Goal: Task Accomplishment & Management: Complete application form

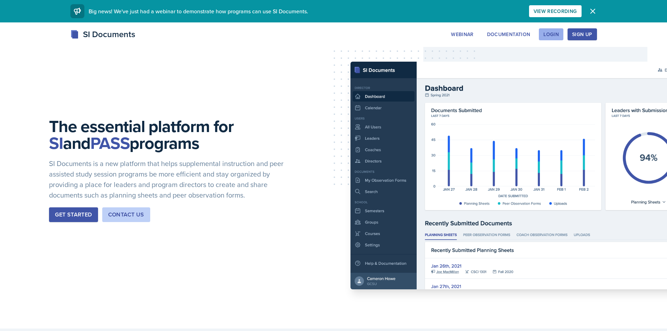
click at [546, 33] on div "Login" at bounding box center [551, 35] width 15 height 6
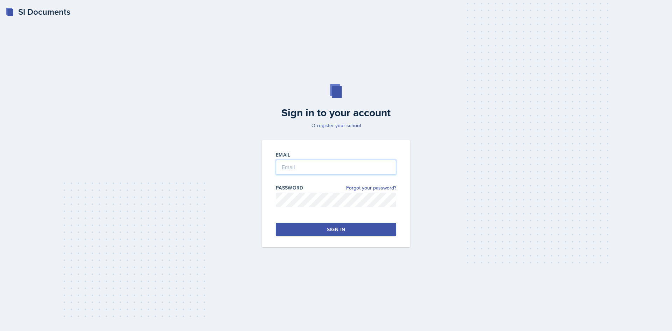
type input "[EMAIL_ADDRESS][DOMAIN_NAME]"
click at [329, 227] on div "Sign in" at bounding box center [336, 229] width 18 height 7
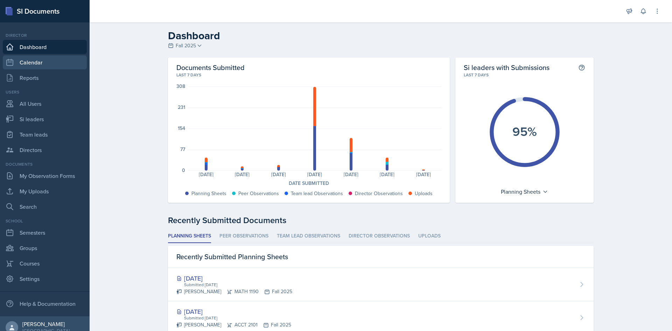
click at [47, 63] on link "Calendar" at bounding box center [45, 62] width 84 height 14
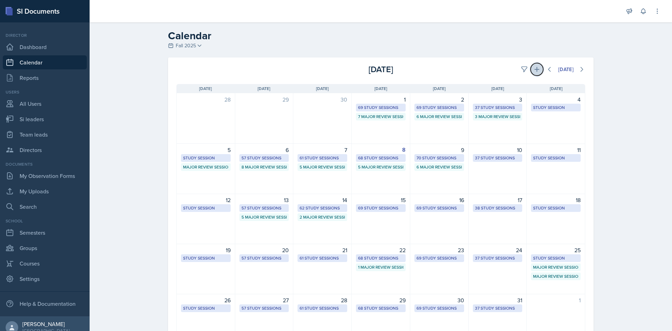
click at [531, 64] on button at bounding box center [537, 69] width 13 height 13
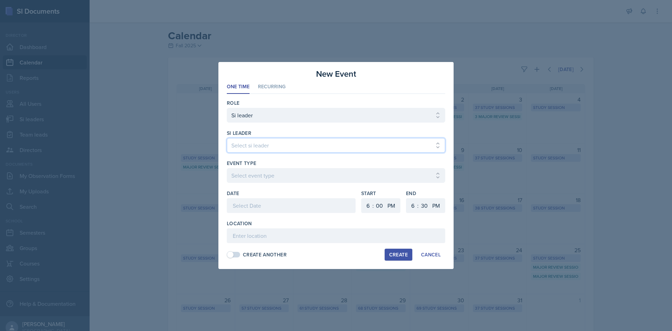
click at [277, 141] on select "Select si leader [PERSON_NAME] [PERSON_NAME] [PERSON_NAME] [PERSON_NAME] [PERSO…" at bounding box center [336, 145] width 219 height 15
select select "6f544dd4-da18-4e3e-adb6-55e9affde9ef"
click at [227, 138] on select "Select si leader [PERSON_NAME] [PERSON_NAME] [PERSON_NAME] [PERSON_NAME] [PERSO…" at bounding box center [336, 145] width 219 height 15
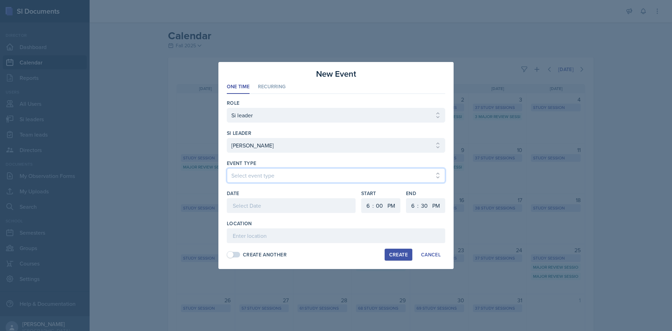
click at [269, 170] on select "Select event type Major Review Session Study Session" at bounding box center [336, 175] width 219 height 15
select select "66bb7cbf-e419-488b-a7ef-f63bc5f9ed04"
click at [227, 168] on select "Select event type Major Review Session Study Session" at bounding box center [336, 175] width 219 height 15
click at [265, 201] on div at bounding box center [291, 205] width 129 height 15
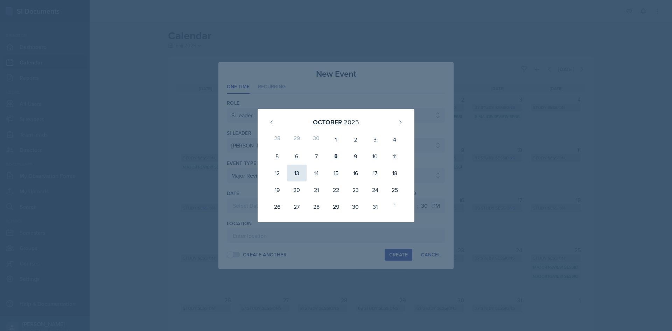
click at [304, 176] on div "13" at bounding box center [297, 173] width 20 height 17
type input "[DATE]"
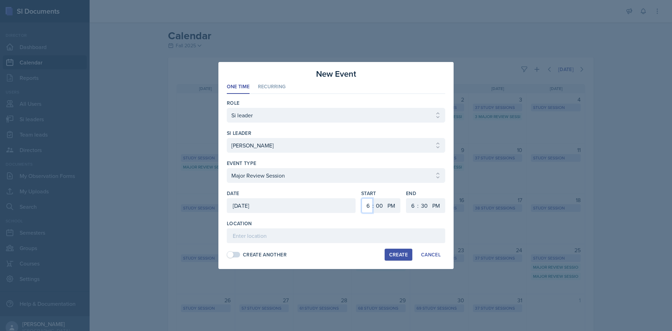
click at [370, 207] on select "1 2 3 4 5 6 7 8 9 10 11 12" at bounding box center [367, 205] width 11 height 15
select select "12"
click at [362, 198] on select "1 2 3 4 5 6 7 8 9 10 11 12" at bounding box center [367, 205] width 11 height 15
click at [415, 200] on select "1 2 3 4 5 6 7 8 9 10 11 12" at bounding box center [412, 205] width 11 height 15
select select "2"
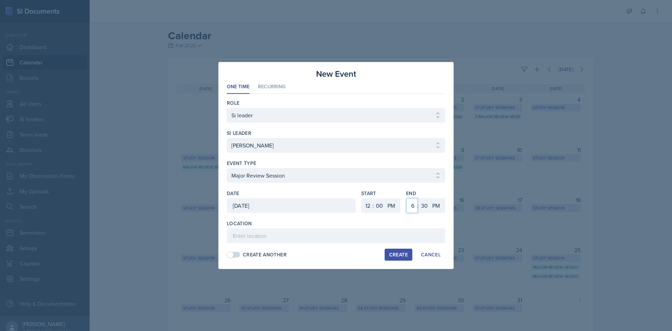
click at [407, 198] on select "1 2 3 4 5 6 7 8 9 10 11 12" at bounding box center [412, 205] width 11 height 15
click at [425, 203] on select "00 05 10 15 20 25 30 35 40 45 50 55" at bounding box center [424, 205] width 11 height 15
select select "0"
click at [419, 198] on select "00 05 10 15 20 25 30 35 40 45 50 55" at bounding box center [424, 205] width 11 height 15
click at [366, 227] on div "Location" at bounding box center [336, 231] width 219 height 23
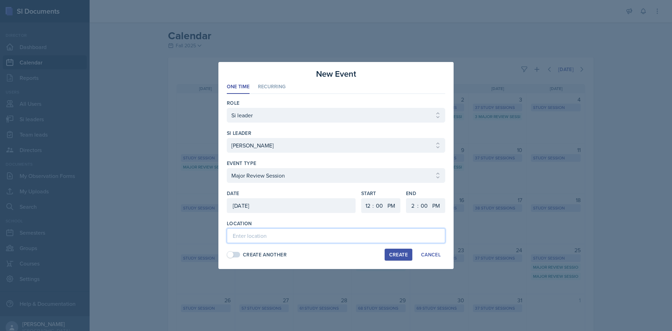
click at [366, 231] on input at bounding box center [336, 235] width 219 height 15
paste input "[URL][DOMAIN_NAME]"
type input "[URL][DOMAIN_NAME]"
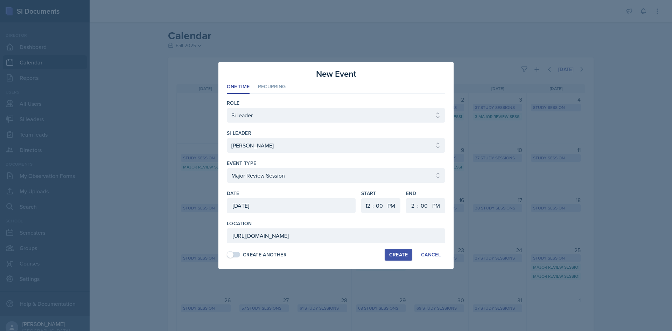
click at [386, 260] on button "Create" at bounding box center [399, 255] width 28 height 12
select select
select select "6"
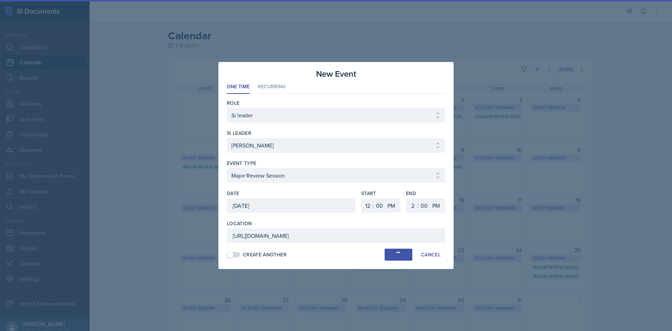
select select "30"
